Goal: Find specific page/section: Find specific page/section

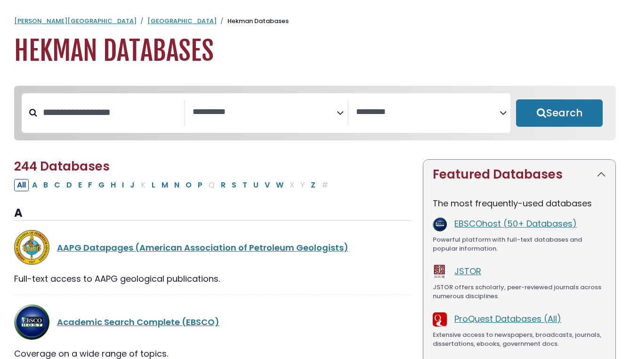
select select "Database Subject Filter"
select select "Database Vendors Filter"
click at [134, 112] on input "Search database by title or keyword" at bounding box center [110, 113] width 147 height 16
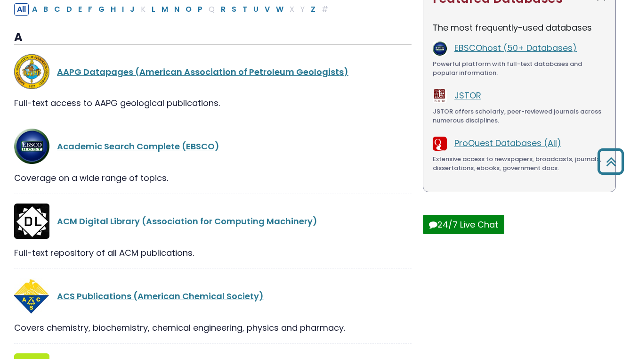
scroll to position [172, 0]
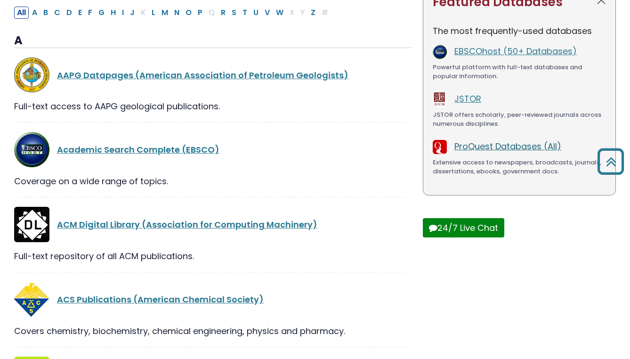
click at [474, 148] on link "ProQuest Databases (All)" at bounding box center [508, 146] width 107 height 12
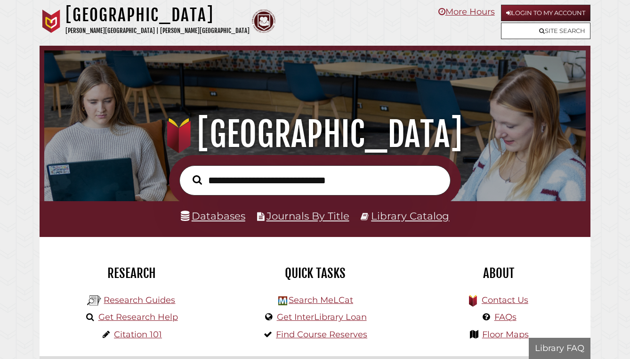
scroll to position [179, 537]
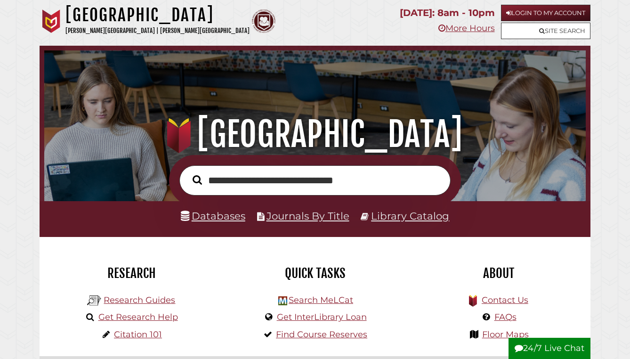
type input "**********"
click at [188, 172] on button "Search" at bounding box center [197, 179] width 19 height 15
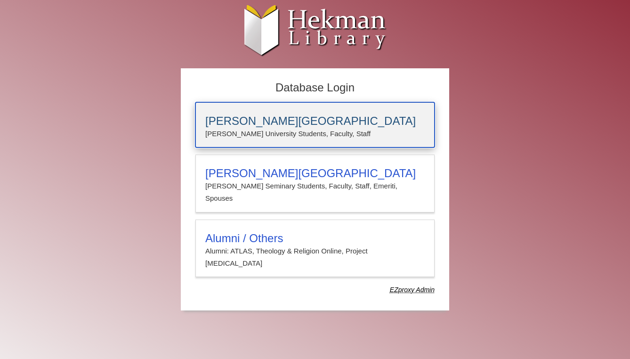
click at [247, 127] on h3 "[PERSON_NAME][GEOGRAPHIC_DATA]" at bounding box center [315, 120] width 220 height 13
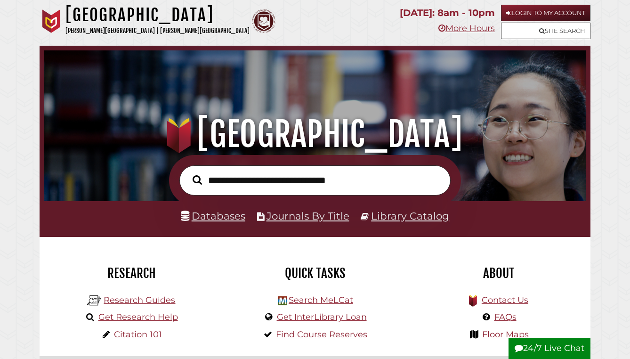
scroll to position [179, 537]
click at [515, 12] on link "Login to My Account" at bounding box center [546, 13] width 90 height 16
